Goal: Task Accomplishment & Management: Use online tool/utility

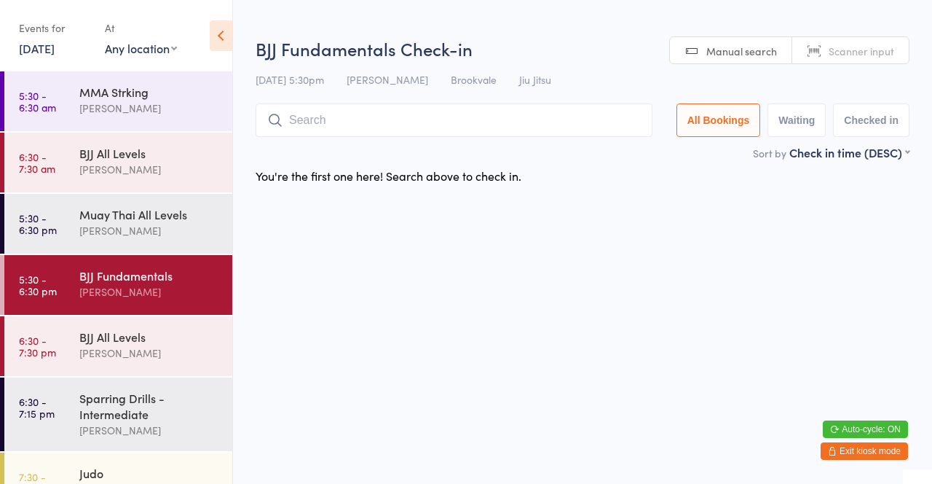
scroll to position [44, 0]
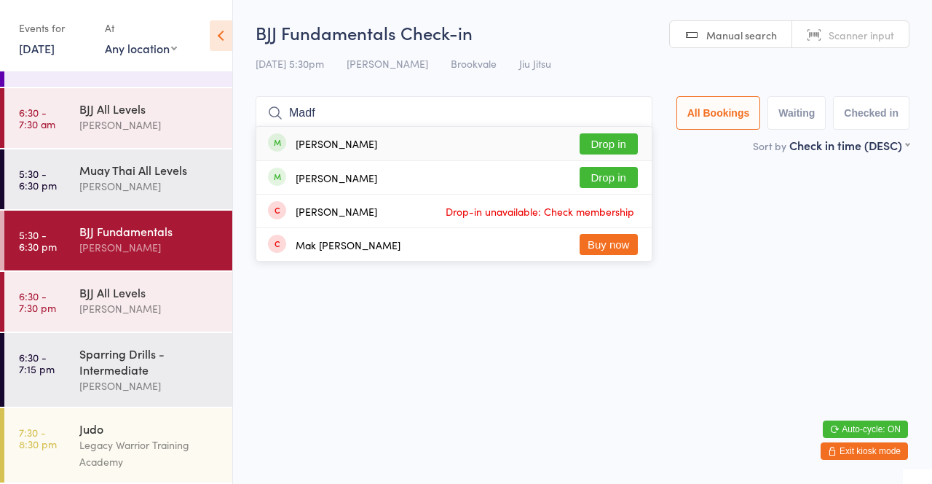
type input "Madf"
click at [456, 147] on div "[PERSON_NAME] Drop in" at bounding box center [453, 144] width 395 height 34
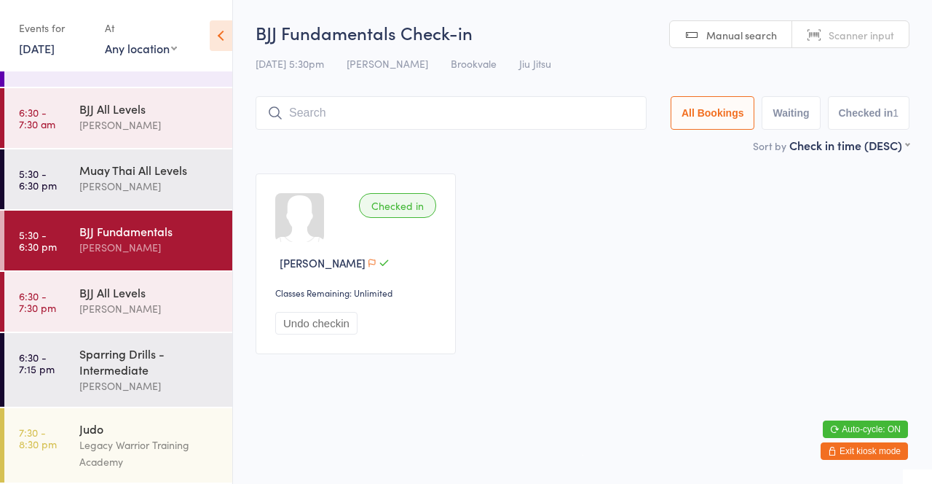
click at [535, 139] on div "Sort by Check in time (DESC) First name (ASC) First name (DESC) Last name (ASC)…" at bounding box center [583, 145] width 654 height 16
click at [336, 112] on input "search" at bounding box center [451, 113] width 391 height 34
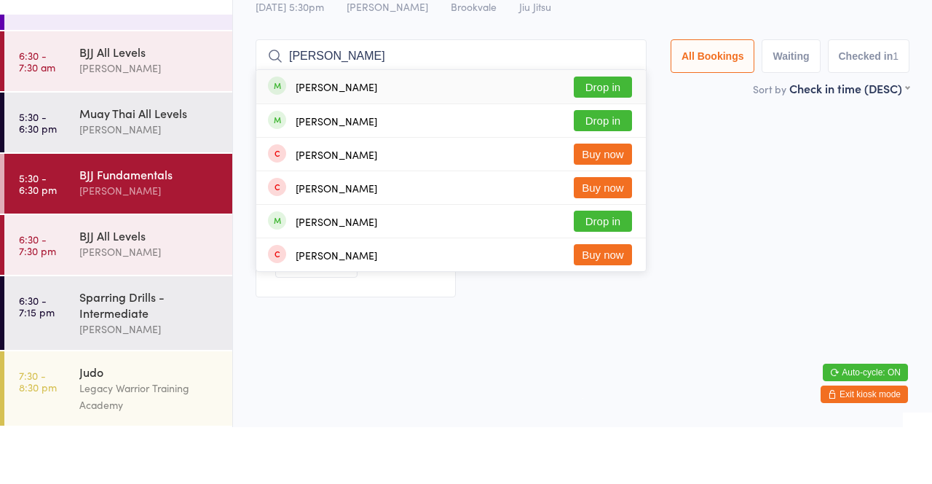
type input "[PERSON_NAME]"
click at [609, 187] on button "Drop in" at bounding box center [603, 177] width 58 height 21
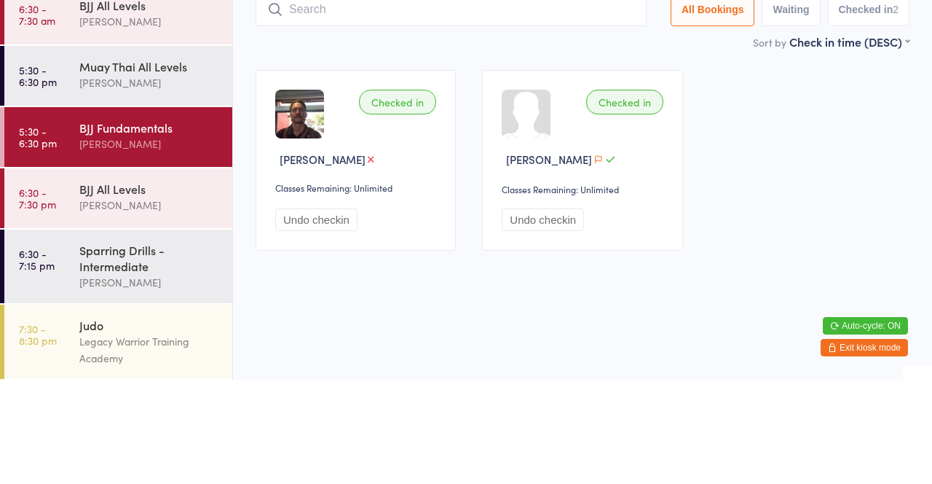
click at [752, 233] on div "Checked in [PERSON_NAME] Classes Remaining: Unlimited Undo checkin Checked in […" at bounding box center [583, 263] width 680 height 207
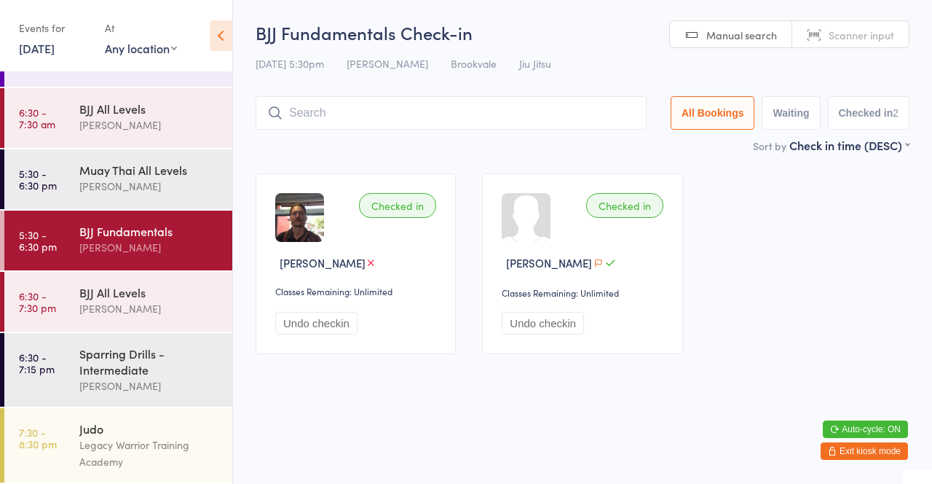
click at [175, 124] on div "[PERSON_NAME]" at bounding box center [149, 125] width 141 height 17
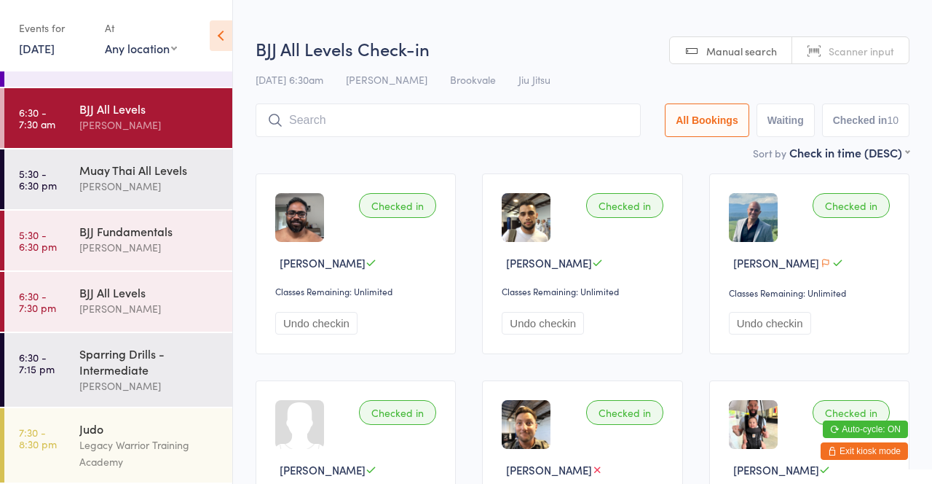
click at [473, 150] on div "Sort by Check in time (DESC) First name (ASC) First name (DESC) Last name (ASC)…" at bounding box center [583, 152] width 654 height 16
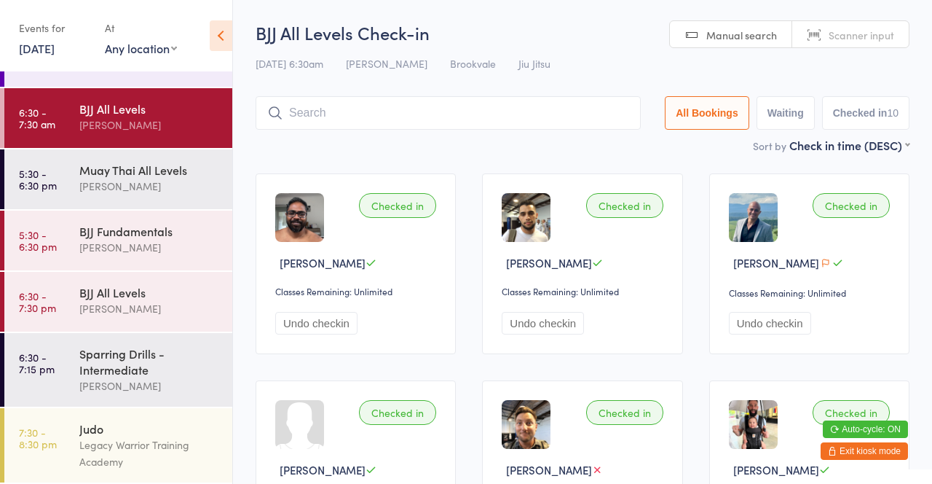
click at [55, 313] on time "6:30 - 7:30 pm" at bounding box center [37, 301] width 37 height 23
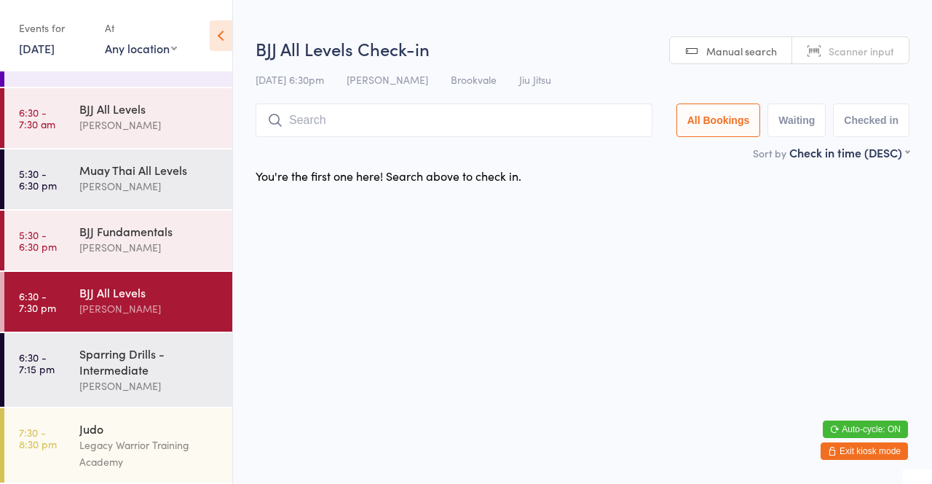
click at [595, 153] on div "Sort by Check in time (DESC) First name (ASC) First name (DESC) Last name (ASC)…" at bounding box center [583, 152] width 654 height 16
click at [79, 228] on link "5:30 - 6:30 pm BJJ Fundamentals [PERSON_NAME]" at bounding box center [118, 240] width 228 height 60
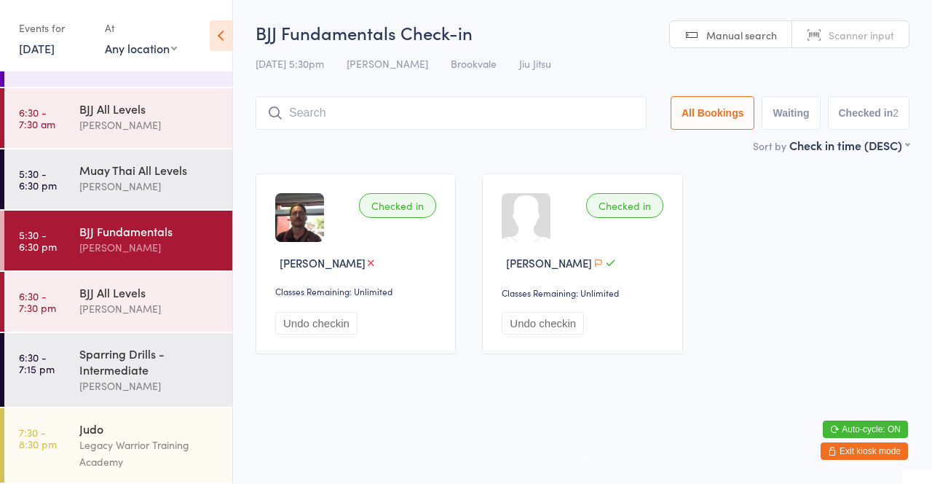
click at [184, 166] on div "Muay Thai All Levels" at bounding box center [149, 170] width 141 height 16
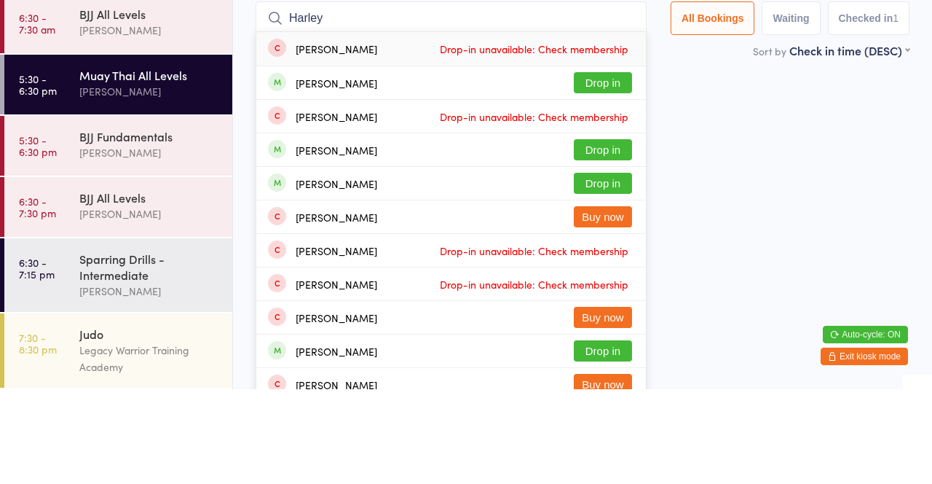
type input "Harley"
click at [610, 245] on button "Drop in" at bounding box center [603, 244] width 58 height 21
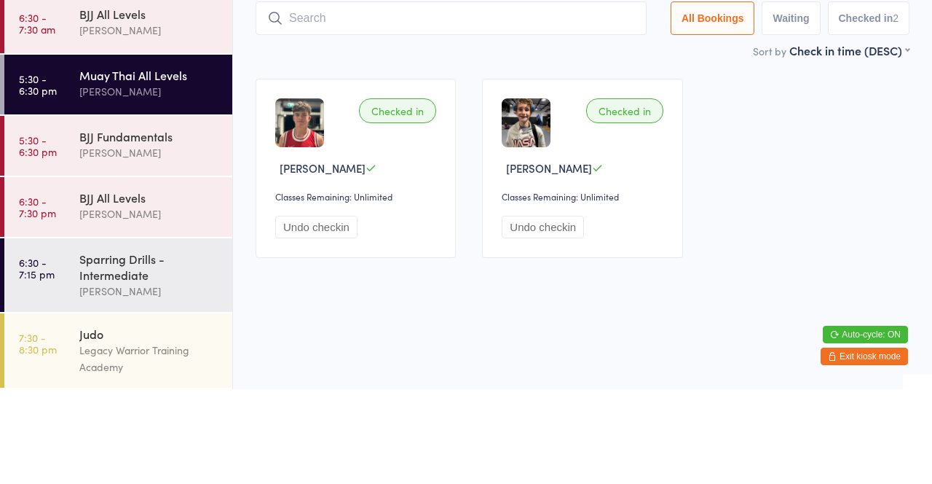
click at [156, 251] on div "[PERSON_NAME]" at bounding box center [149, 247] width 141 height 17
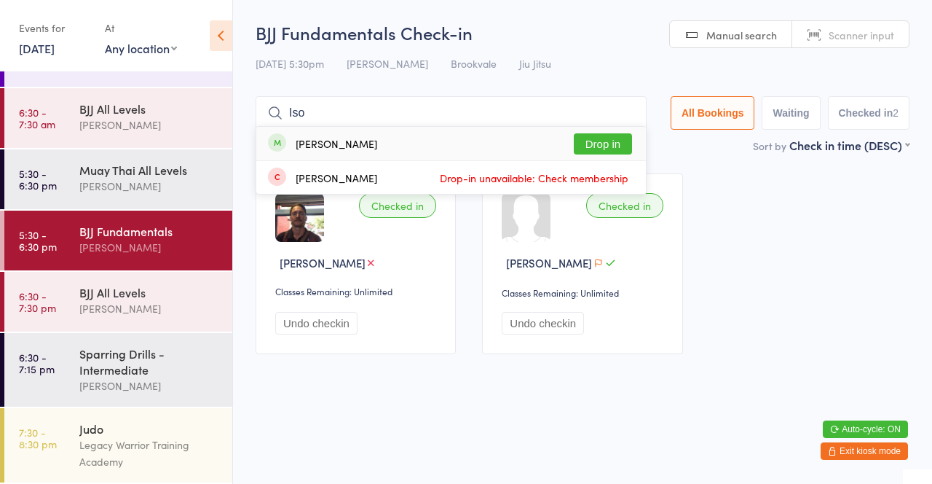
type input "Iso"
click at [612, 162] on div "[PERSON_NAME] Drop-in unavailable: Check membership" at bounding box center [451, 177] width 390 height 33
type input "Iso"
click at [607, 149] on button "Drop in" at bounding box center [603, 143] width 58 height 21
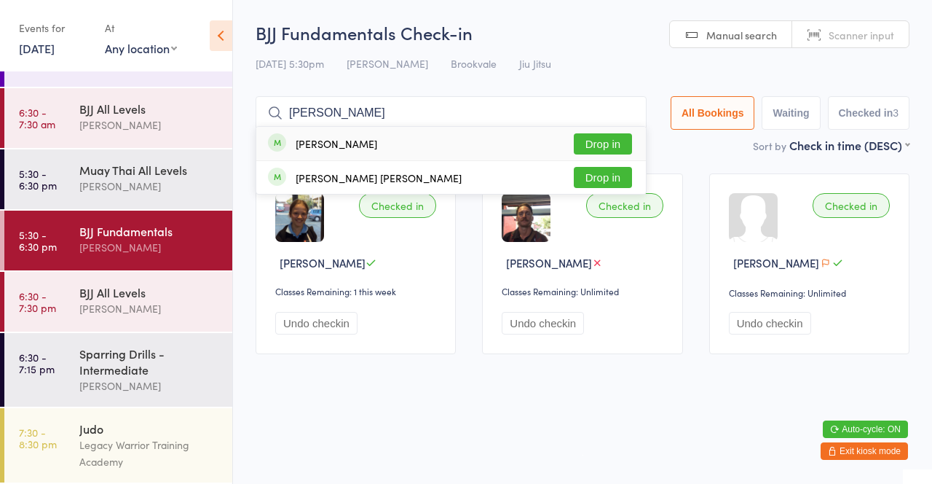
type input "[PERSON_NAME]"
click at [607, 184] on button "Drop in" at bounding box center [603, 177] width 58 height 21
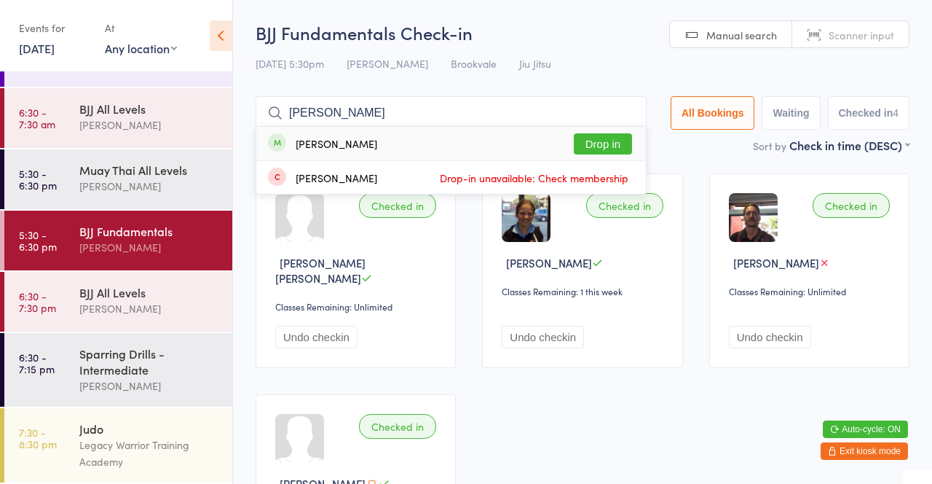
type input "[PERSON_NAME]"
click at [601, 146] on button "Drop in" at bounding box center [603, 143] width 58 height 21
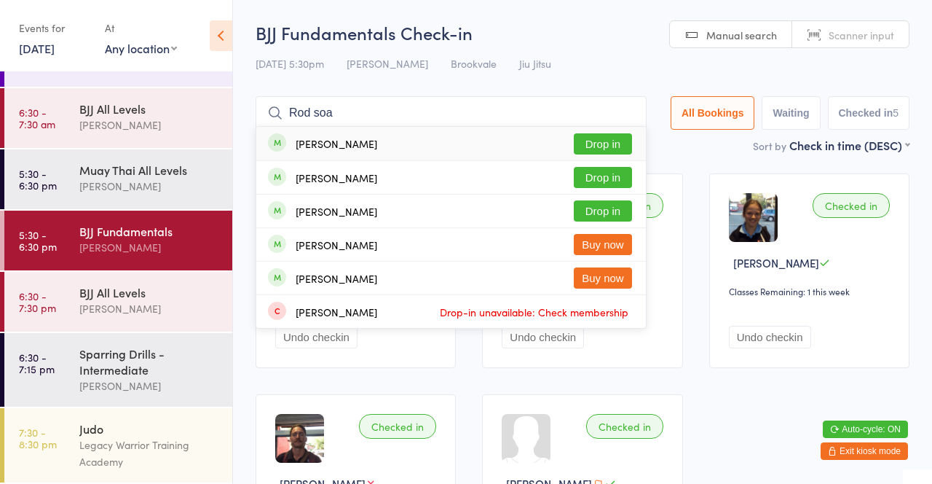
type input "Rod soa"
click at [612, 143] on button "Drop in" at bounding box center [603, 143] width 58 height 21
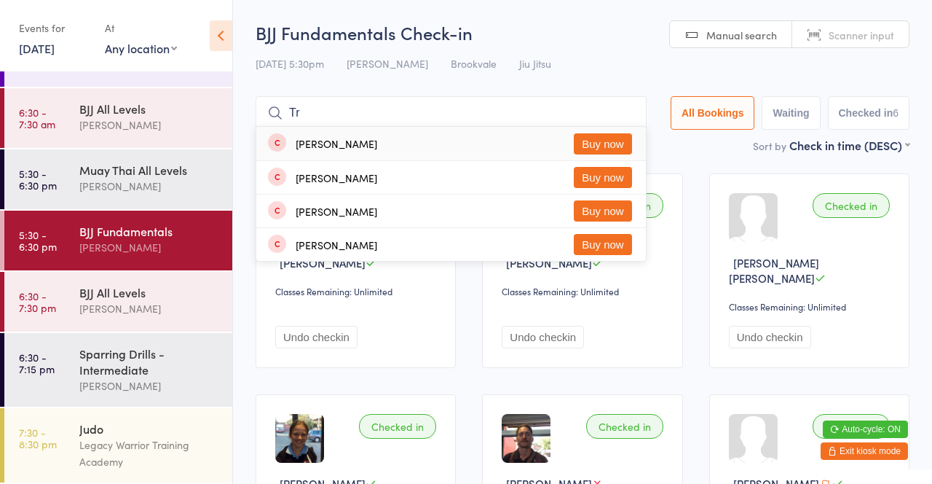
type input "T"
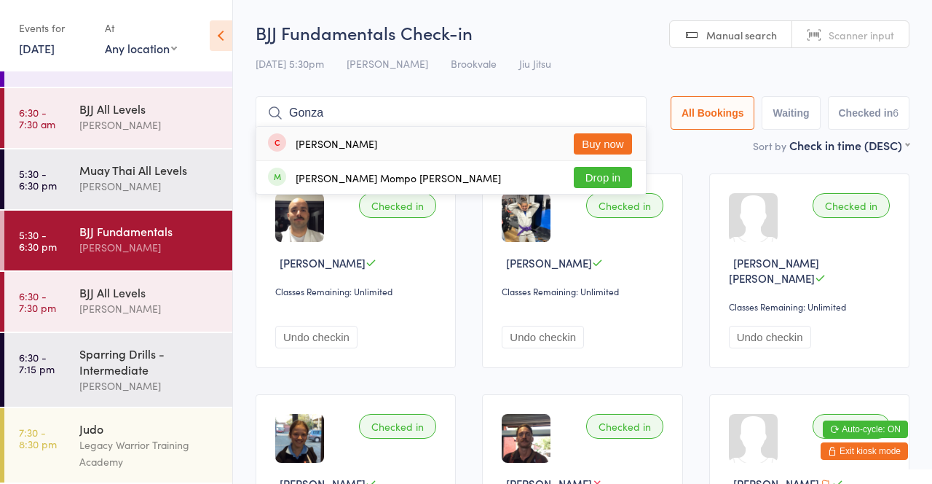
type input "Gonza"
click at [610, 186] on button "Drop in" at bounding box center [603, 177] width 58 height 21
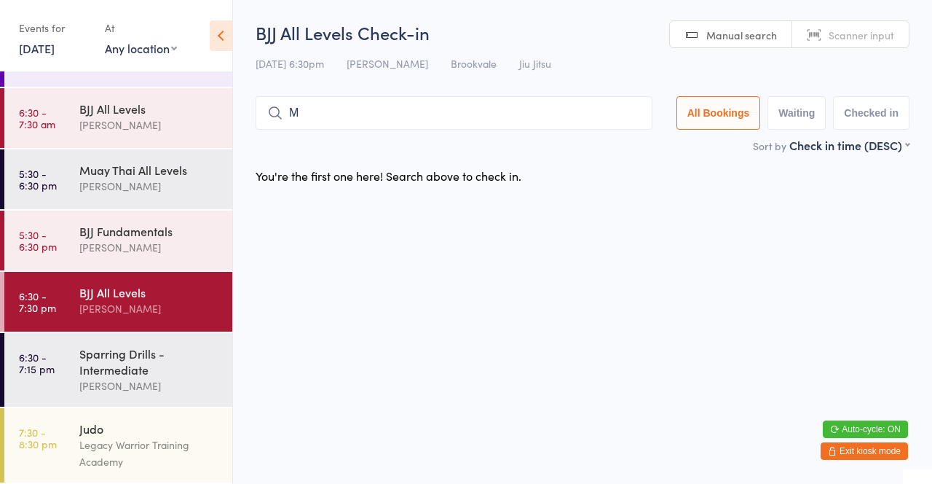
type input "Ma"
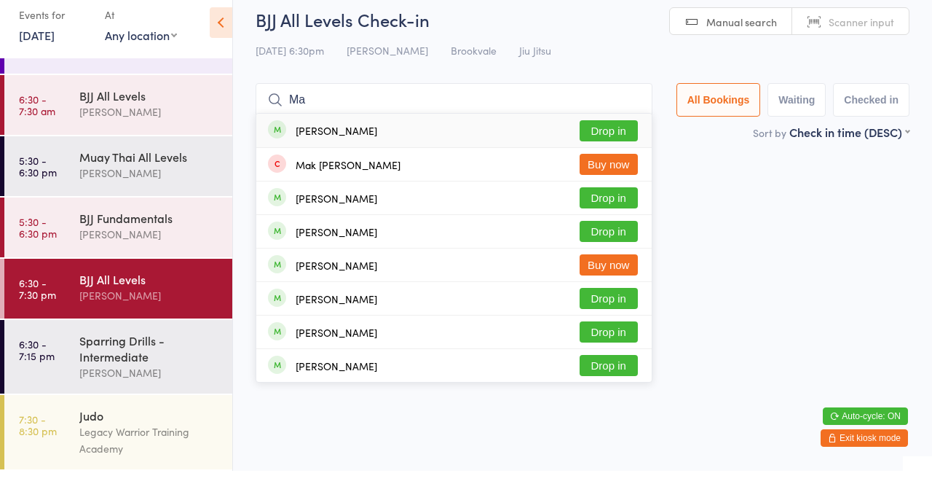
click at [157, 129] on div "[PERSON_NAME]" at bounding box center [149, 125] width 141 height 17
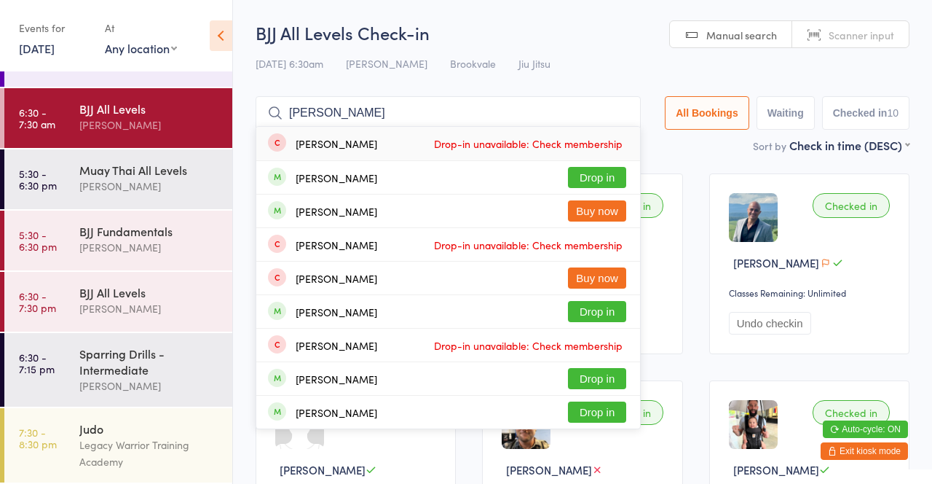
type input "[PERSON_NAME]"
click at [598, 184] on button "Drop in" at bounding box center [597, 177] width 58 height 21
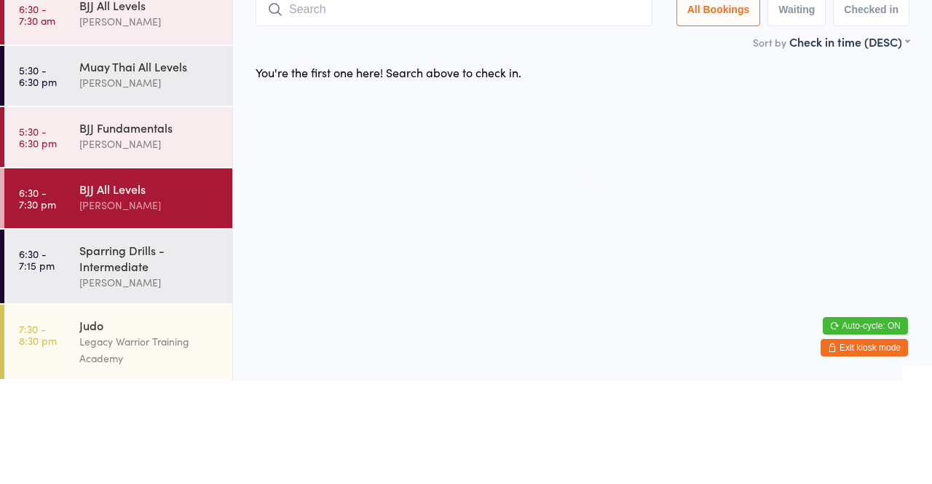
click at [79, 176] on link "5:30 - 6:30 pm Muay Thai All Levels [PERSON_NAME]" at bounding box center [118, 179] width 228 height 60
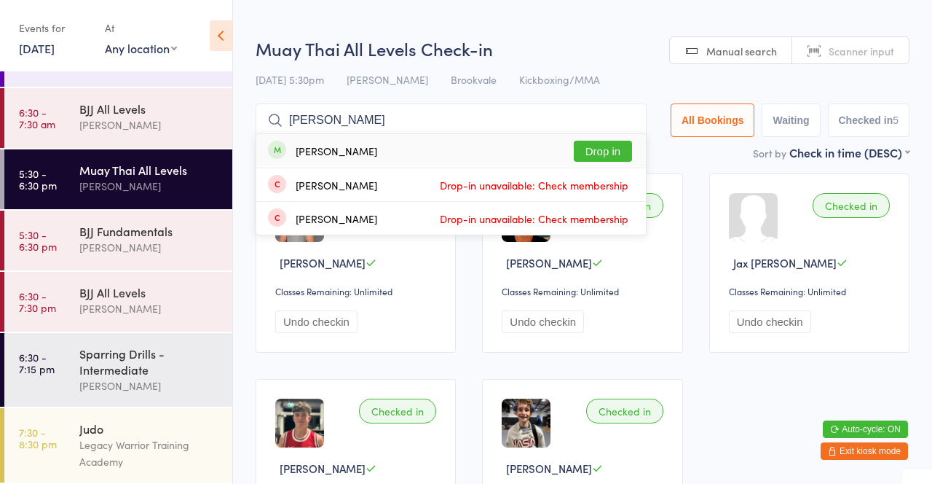
type input "[PERSON_NAME]"
click at [614, 146] on button "Drop in" at bounding box center [603, 151] width 58 height 21
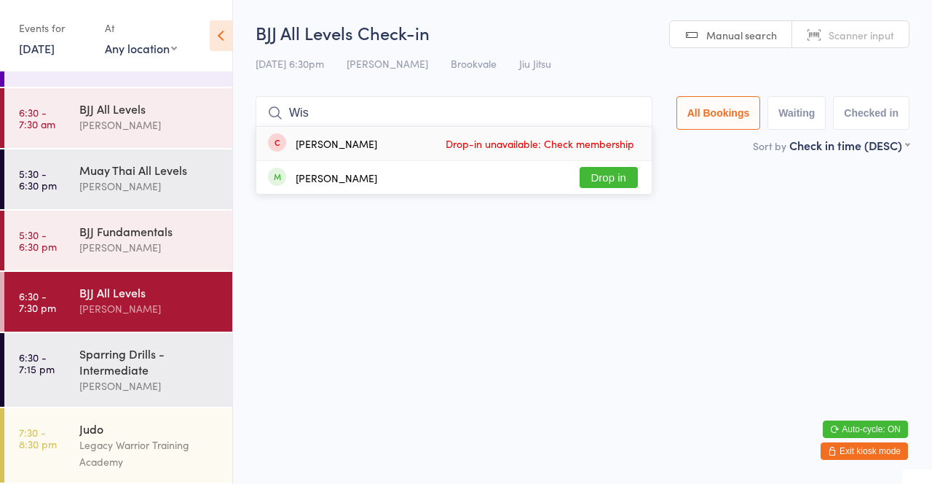
type input "Wis"
click at [611, 188] on button "Drop in" at bounding box center [609, 177] width 58 height 21
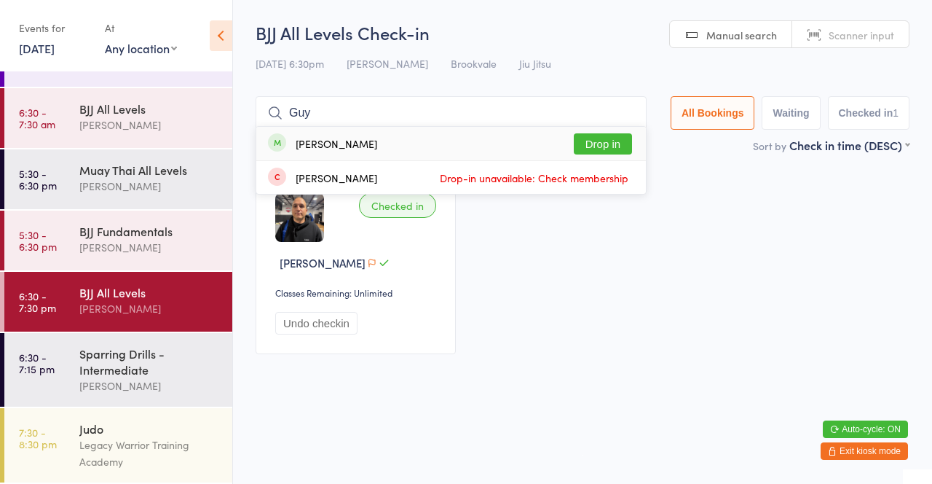
type input "Guy"
click at [604, 138] on button "Drop in" at bounding box center [603, 143] width 58 height 21
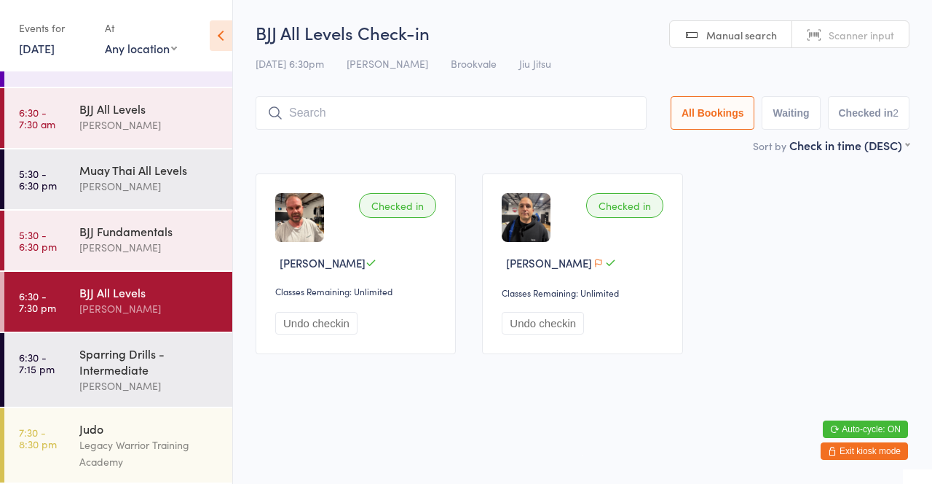
click at [591, 127] on input "search" at bounding box center [451, 113] width 391 height 34
click at [339, 154] on main "BJJ All Levels Check-in [DATE] 6:30pm [PERSON_NAME] Brookvale Jiu Jitsu Manual …" at bounding box center [583, 193] width 654 height 347
click at [387, 116] on input "search" at bounding box center [451, 113] width 391 height 34
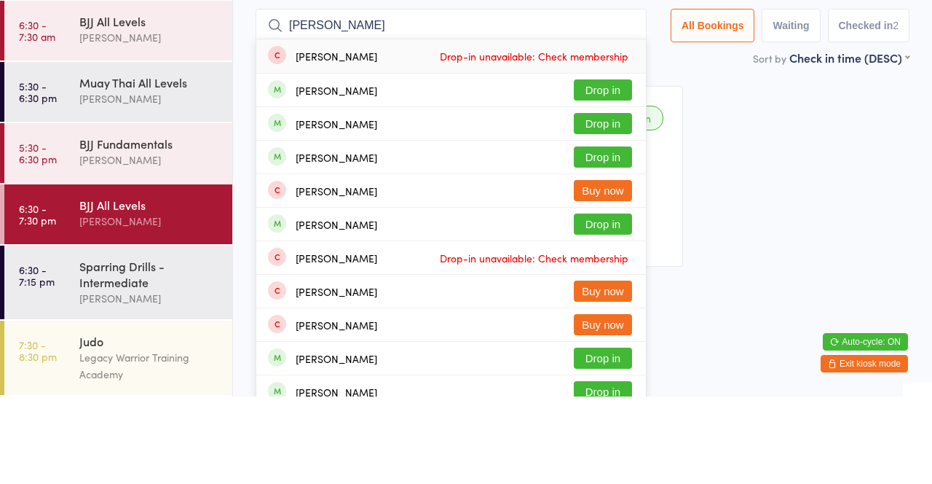
type input "[PERSON_NAME]"
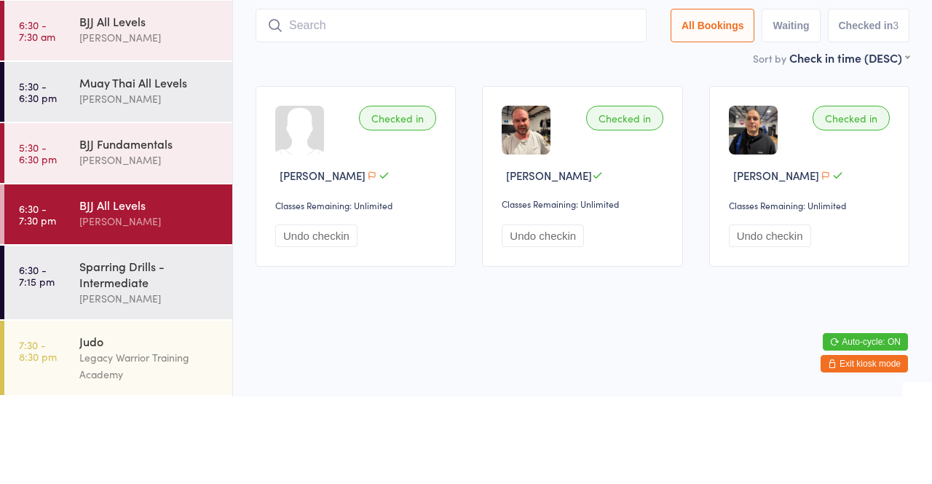
click at [315, 229] on div at bounding box center [299, 217] width 49 height 49
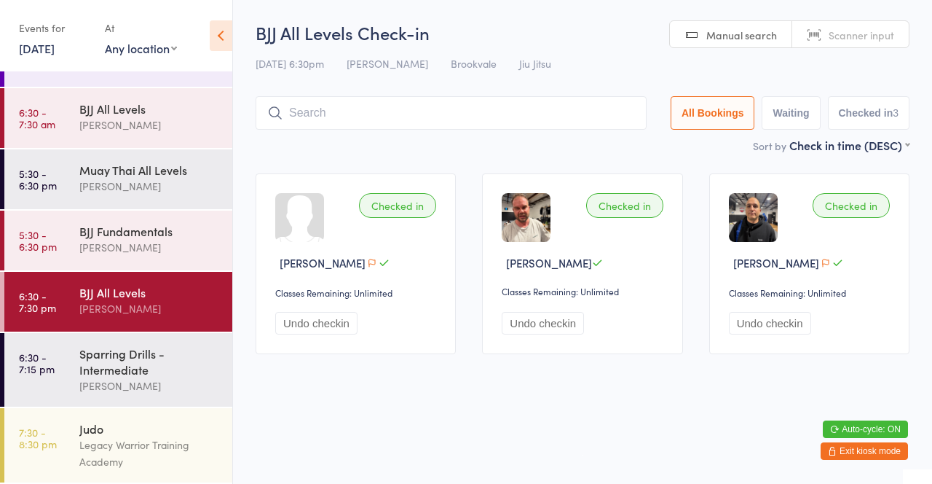
click at [188, 300] on div "[PERSON_NAME]" at bounding box center [149, 308] width 141 height 17
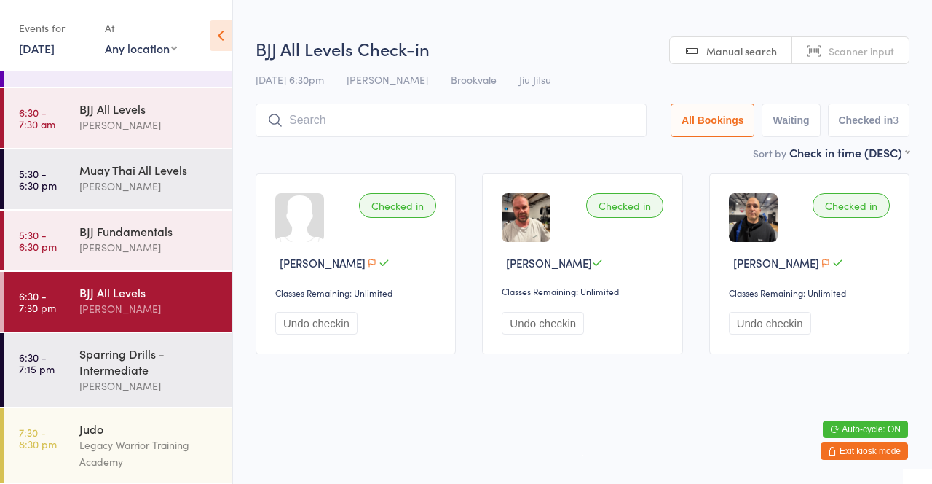
click at [446, 117] on input "search" at bounding box center [451, 120] width 391 height 34
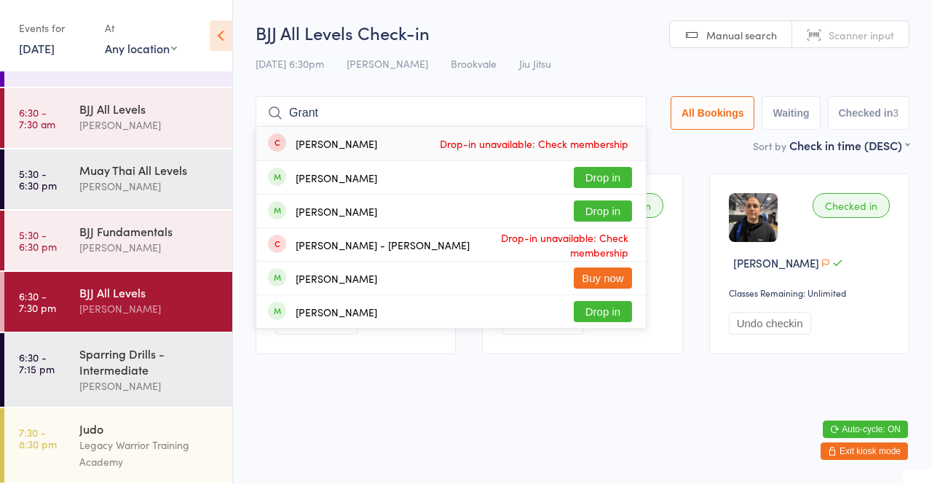
type input "Grant"
click at [610, 178] on button "Drop in" at bounding box center [603, 177] width 58 height 21
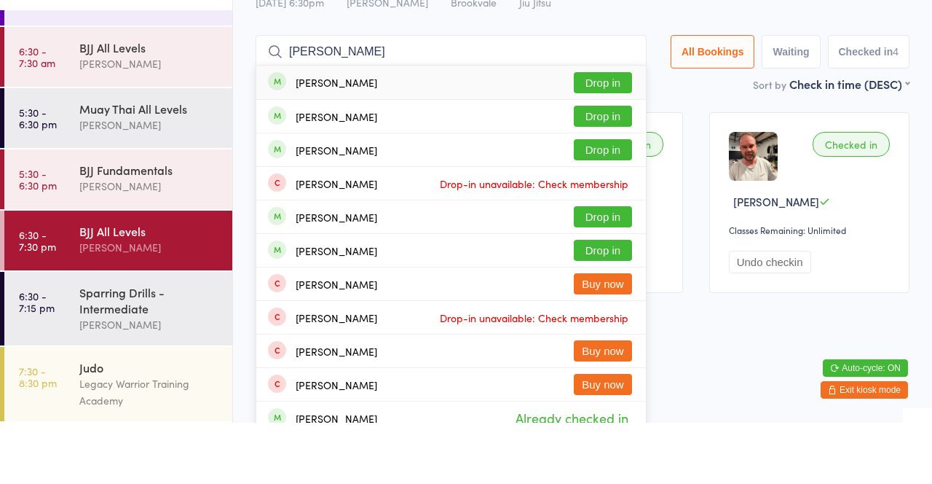
type input "[PERSON_NAME]"
click at [614, 144] on button "Drop in" at bounding box center [603, 143] width 58 height 21
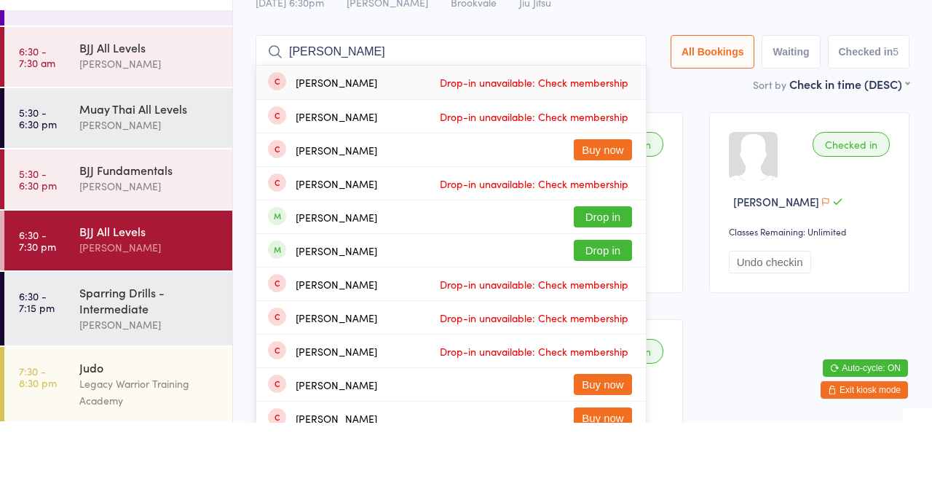
type input "J"
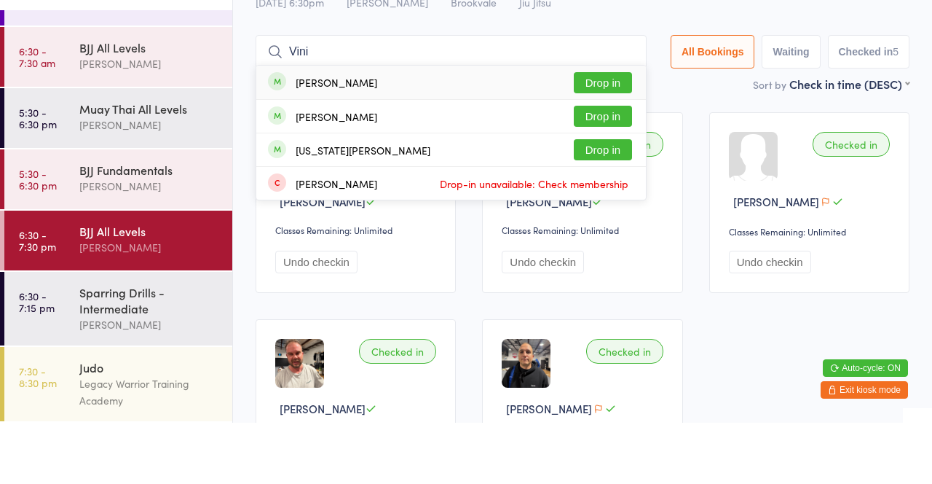
type input "Vini"
click at [608, 152] on button "Drop in" at bounding box center [603, 143] width 58 height 21
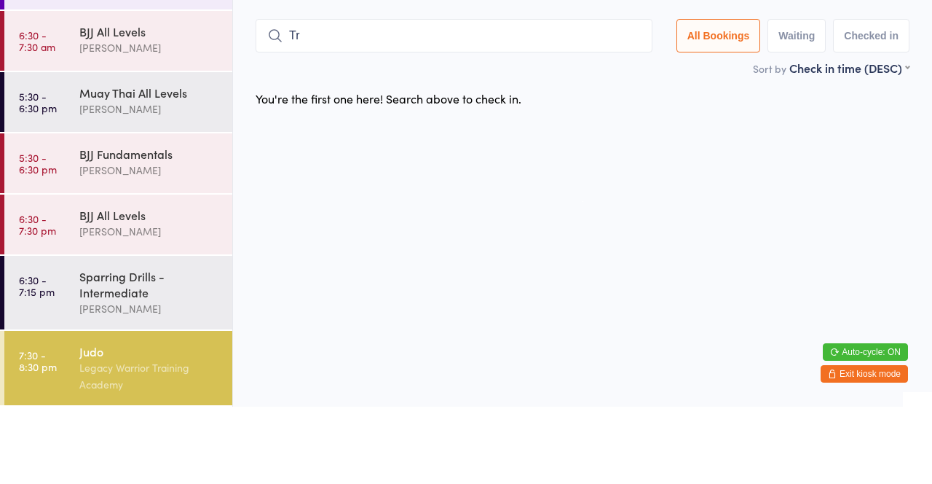
type input "T"
